Goal: Task Accomplishment & Management: Use online tool/utility

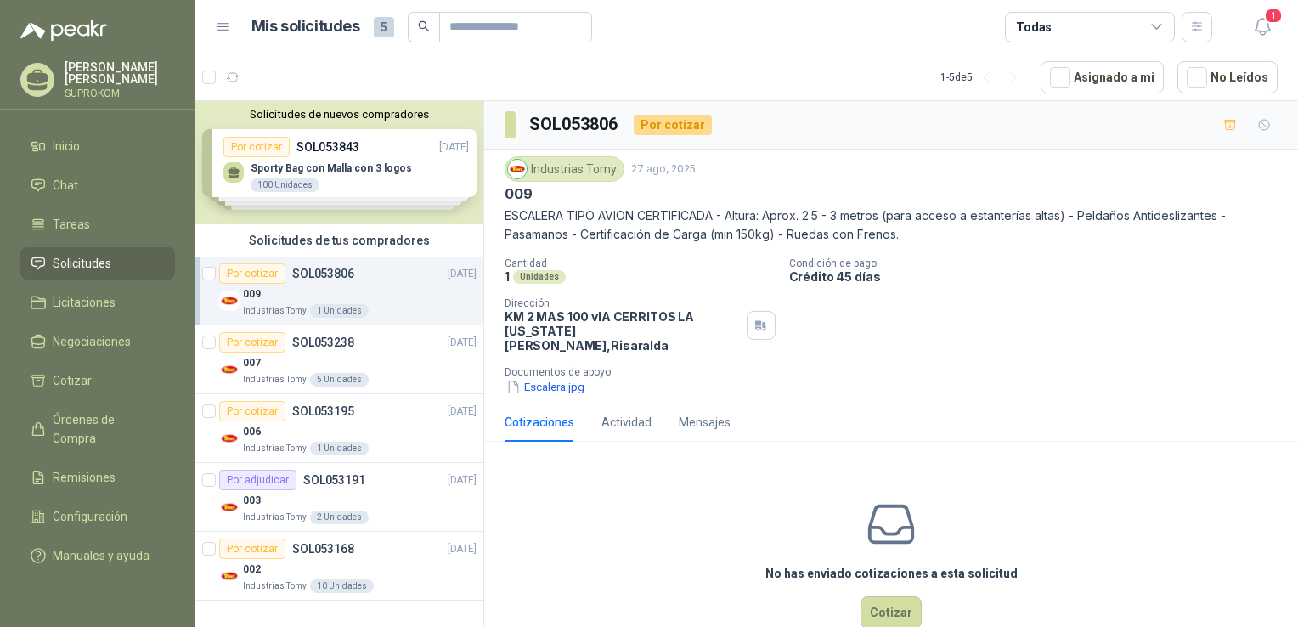
click at [719, 489] on div "No has enviado cotizaciones a esta solicitud Cotizar" at bounding box center [891, 563] width 814 height 217
click at [357, 271] on div "Por cotizar SOL053806 [DATE]" at bounding box center [347, 273] width 257 height 20
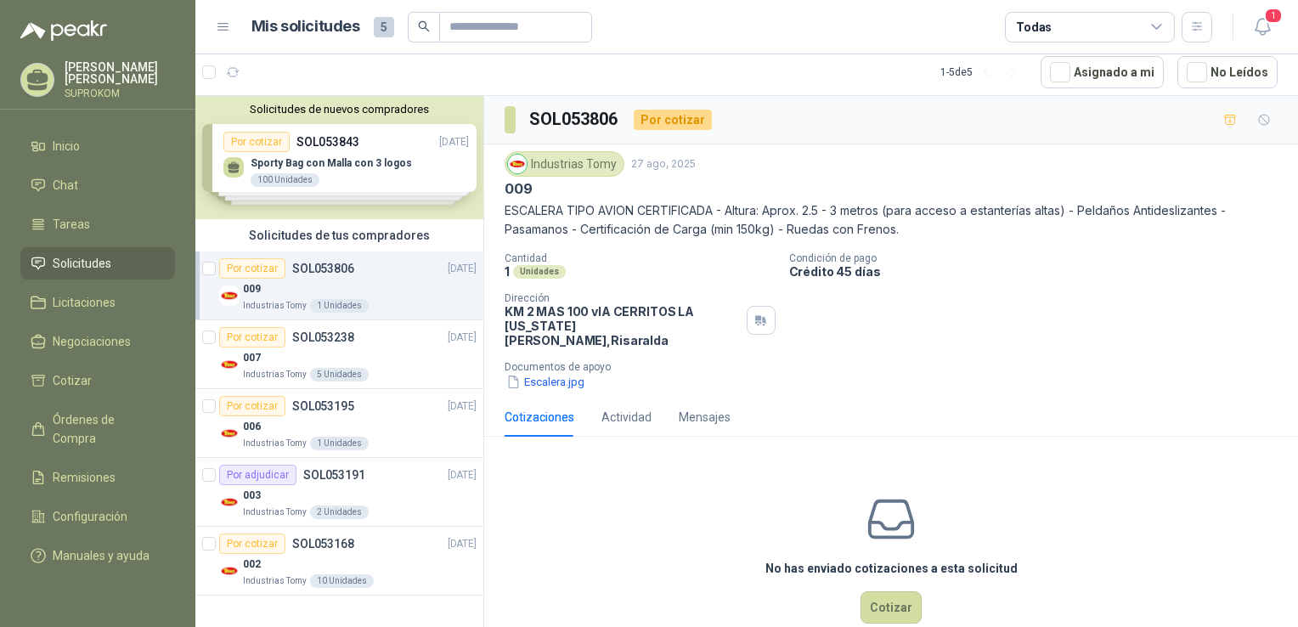
click at [406, 290] on div "009" at bounding box center [360, 289] width 234 height 20
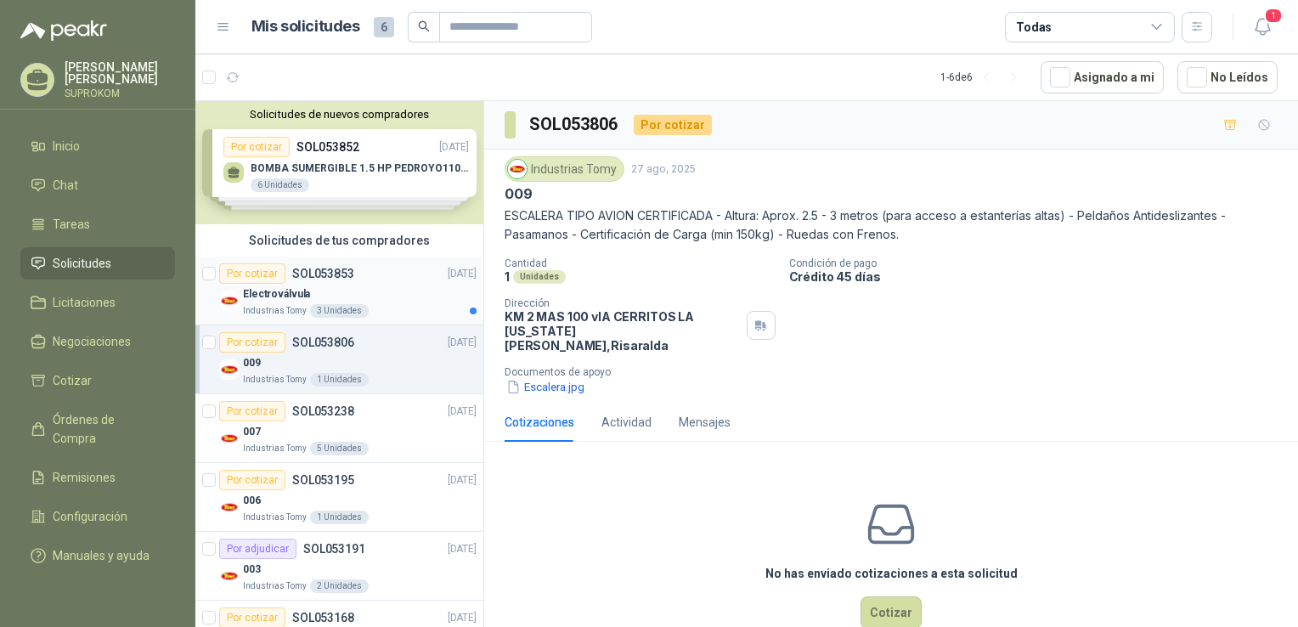
click at [415, 294] on div "Electroválvula" at bounding box center [360, 294] width 234 height 20
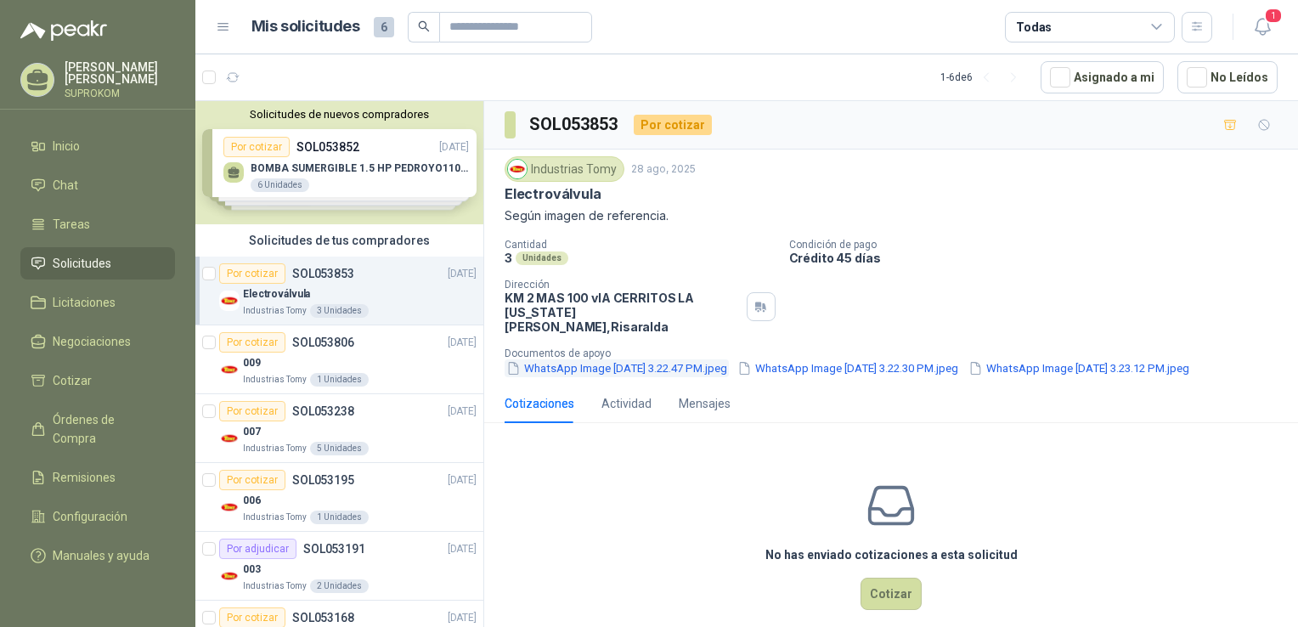
click at [611, 359] on button "WhatsApp Image 2025-08-25 at 3.22.47 PM.jpeg" at bounding box center [617, 368] width 224 height 18
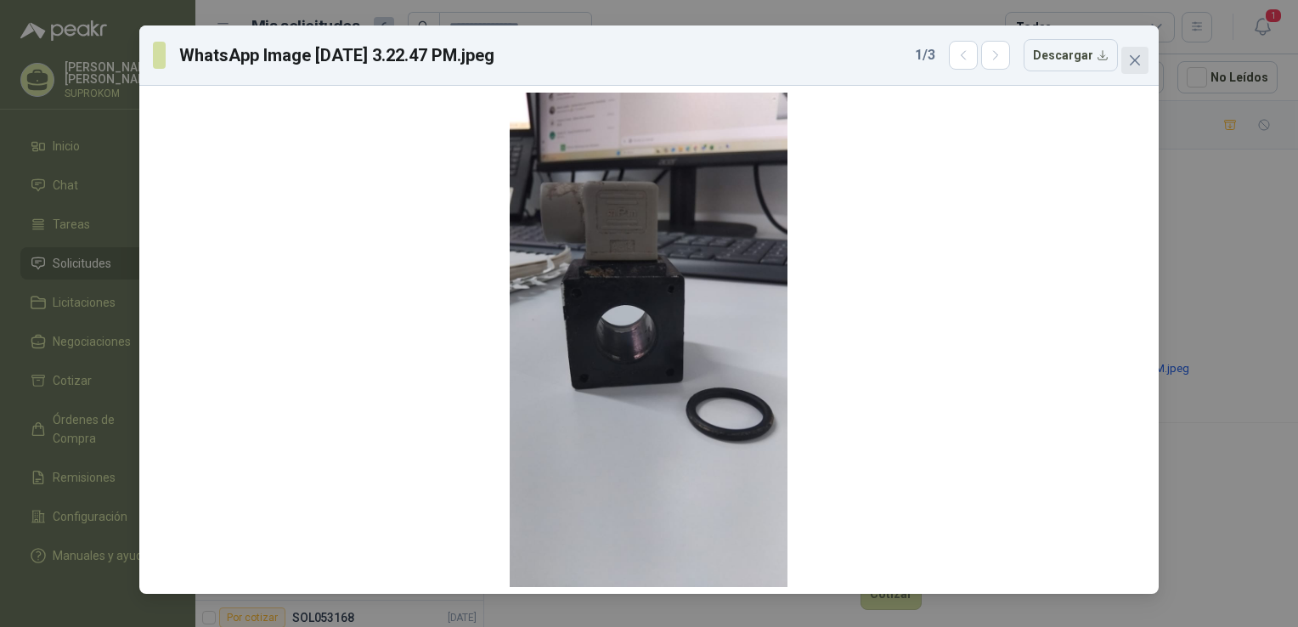
click at [1135, 59] on icon "close" at bounding box center [1135, 61] width 14 height 14
click at [1135, 59] on div "WhatsApp Image 2025-08-25 at 3.22.47 PM.jpeg 1 / 3 Descargar" at bounding box center [649, 313] width 1298 height 627
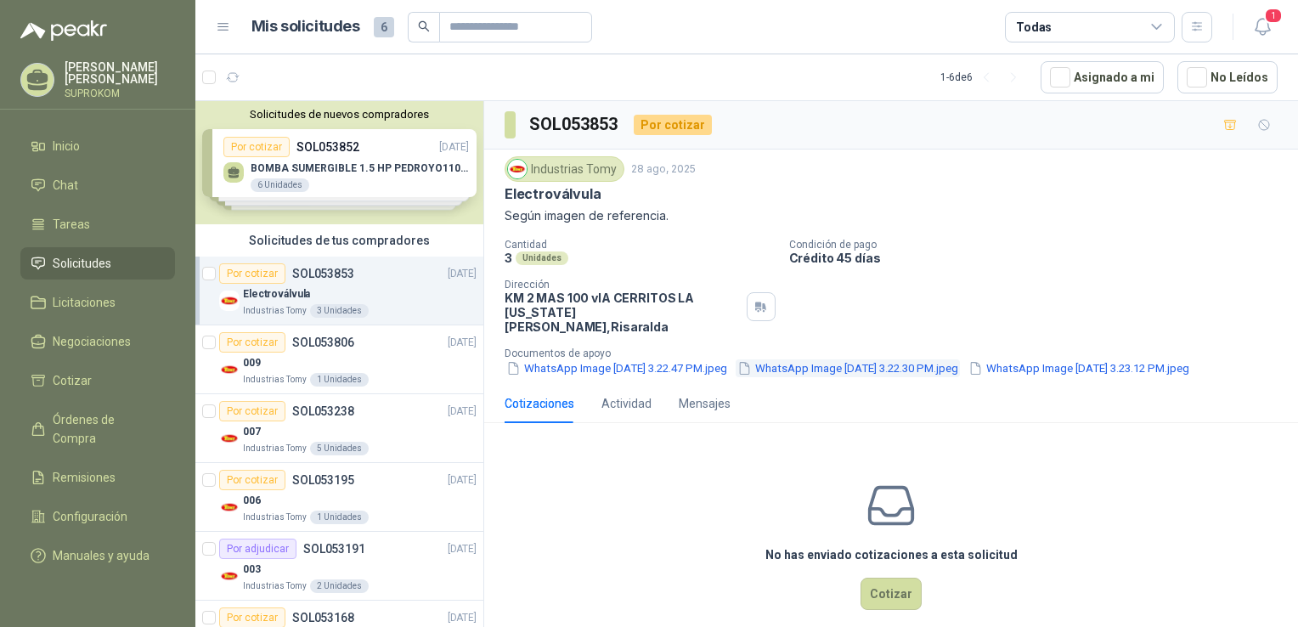
click at [944, 359] on button "WhatsApp Image 2025-08-25 at 3.22.30 PM.jpeg" at bounding box center [848, 368] width 224 height 18
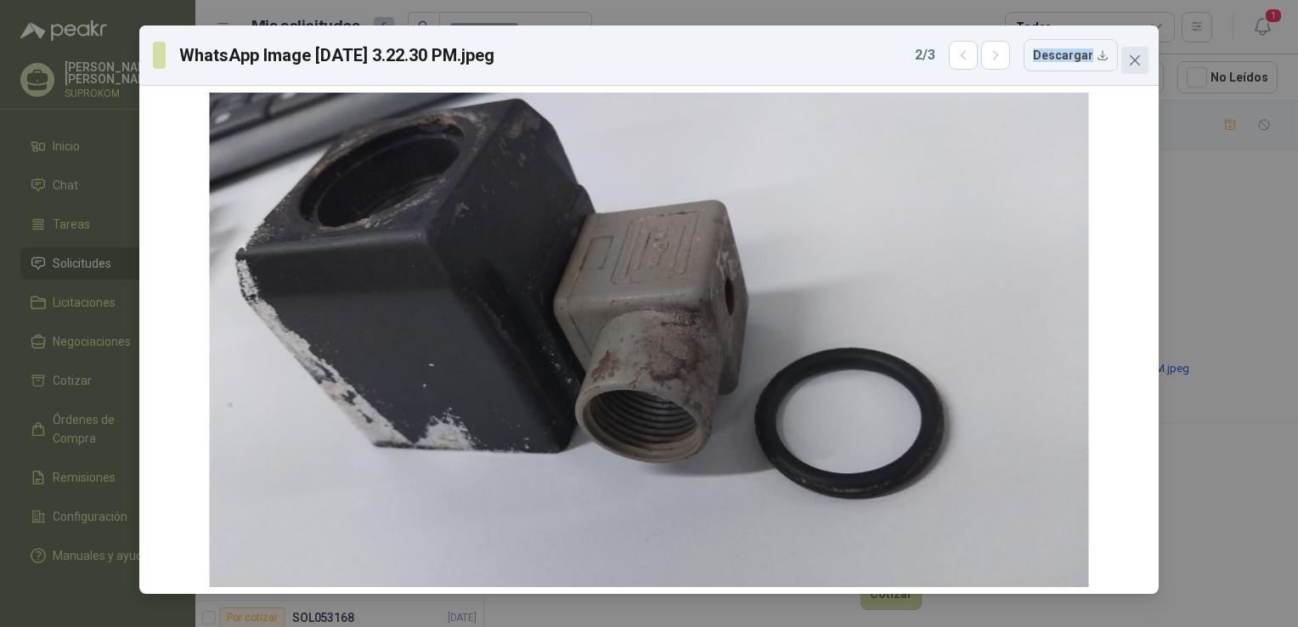
click at [1142, 61] on span "Close" at bounding box center [1134, 61] width 27 height 14
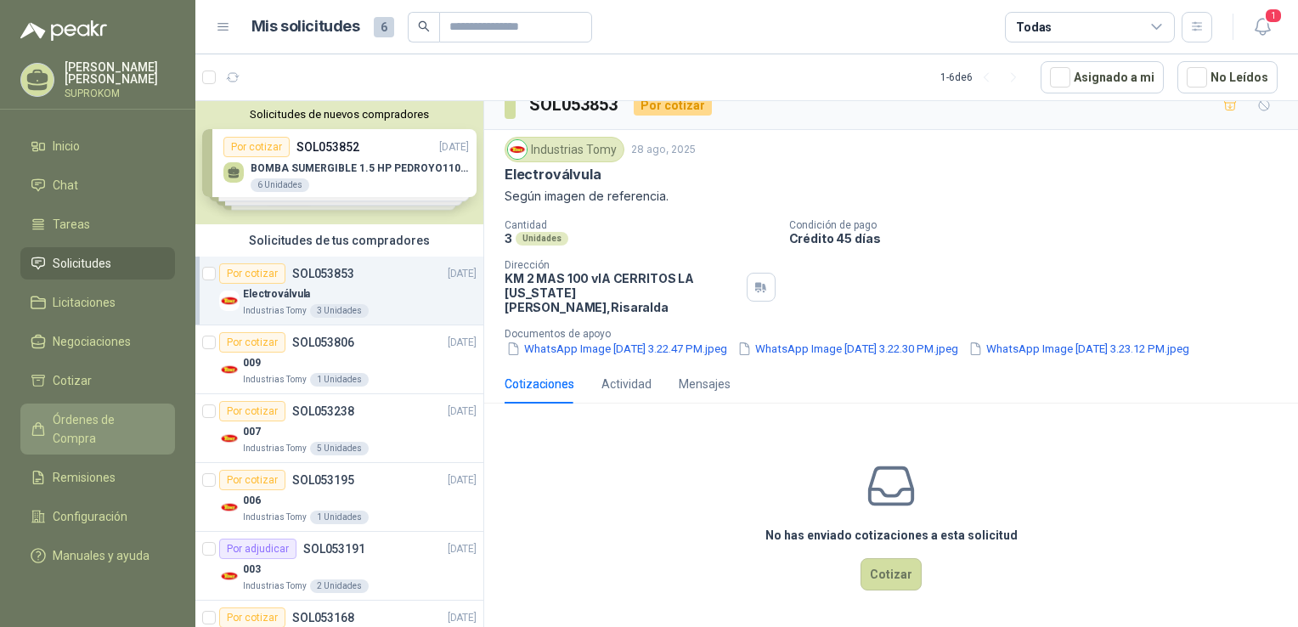
click at [144, 414] on span "Órdenes de Compra" at bounding box center [106, 428] width 106 height 37
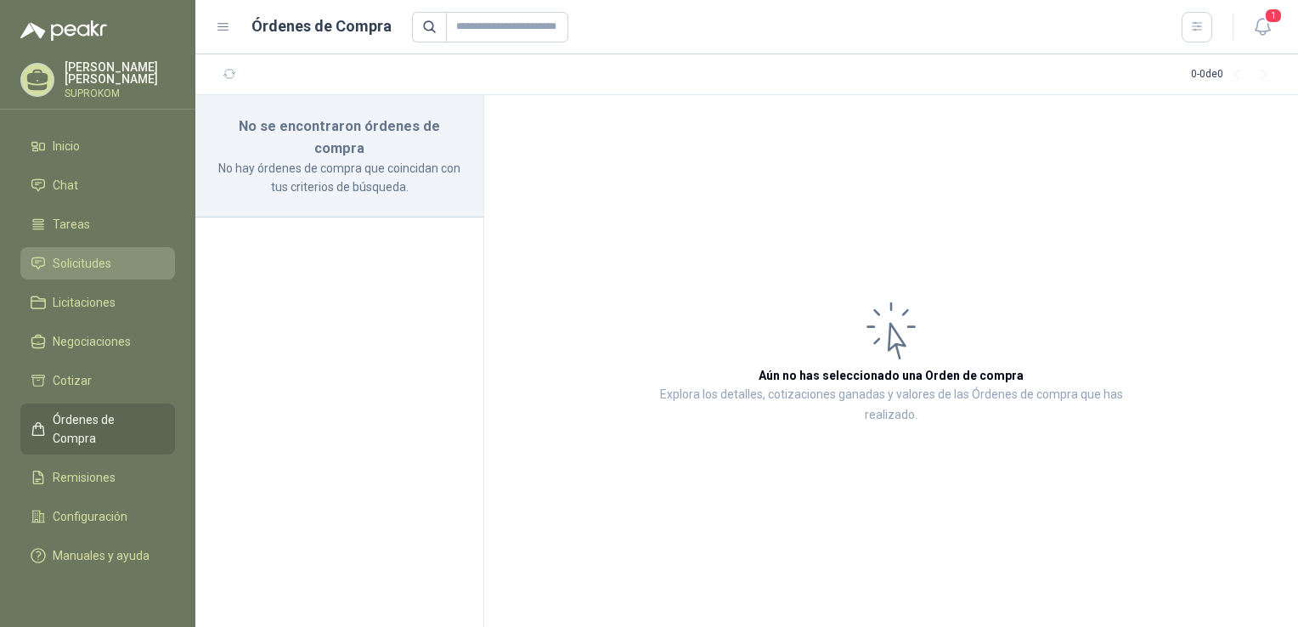
click at [92, 268] on span "Solicitudes" at bounding box center [82, 263] width 59 height 19
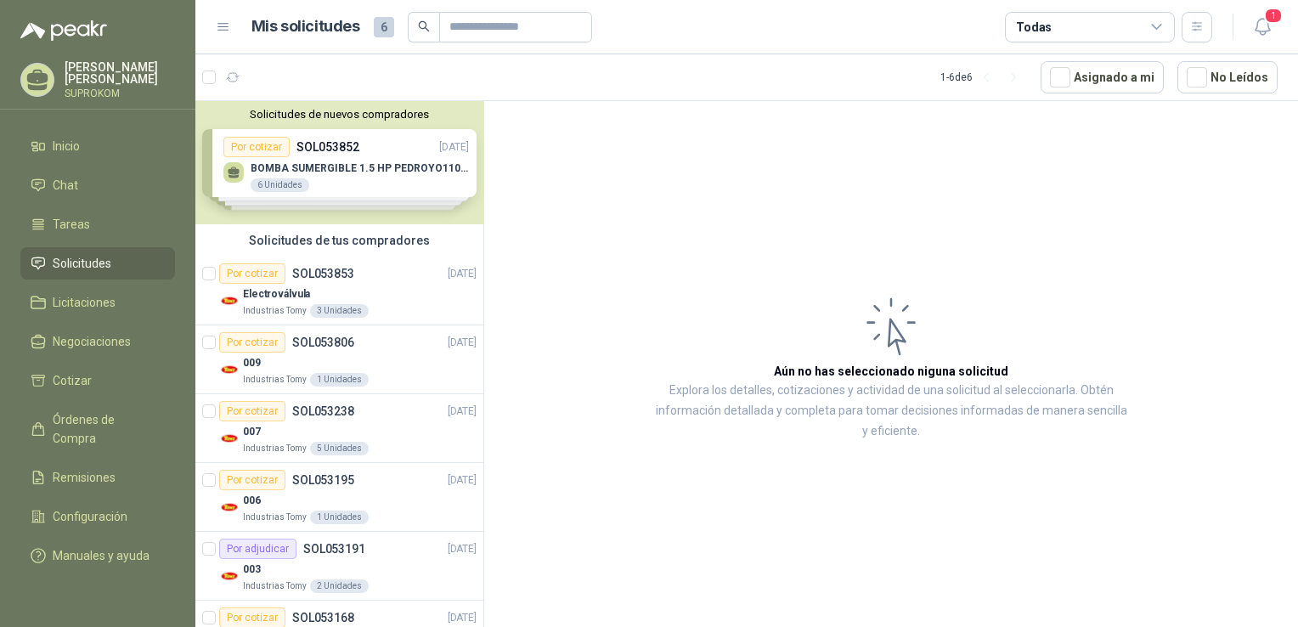
click at [777, 263] on article "Aún no has seleccionado niguna solicitud Explora los detalles, cotizaciones y a…" at bounding box center [891, 367] width 814 height 532
